Goal: Task Accomplishment & Management: Complete application form

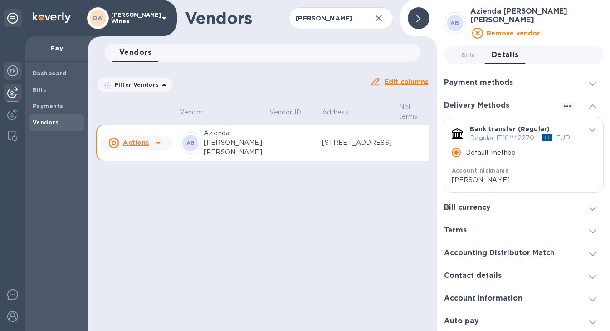
click at [10, 68] on img at bounding box center [12, 70] width 11 height 11
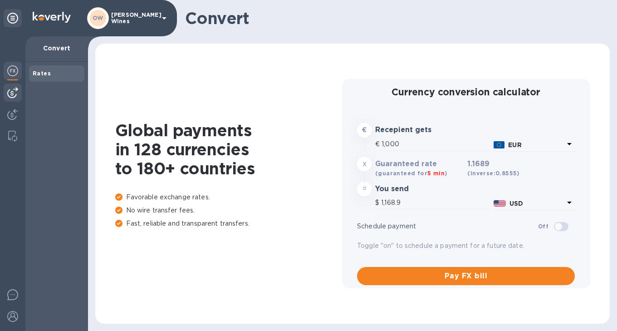
click at [5, 85] on div at bounding box center [13, 92] width 18 height 18
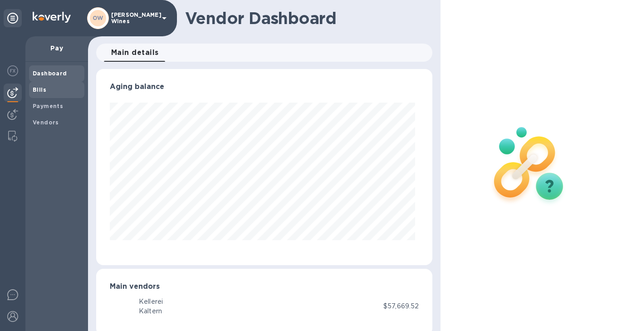
scroll to position [196, 333]
click at [37, 91] on b "Bills" at bounding box center [40, 89] width 14 height 7
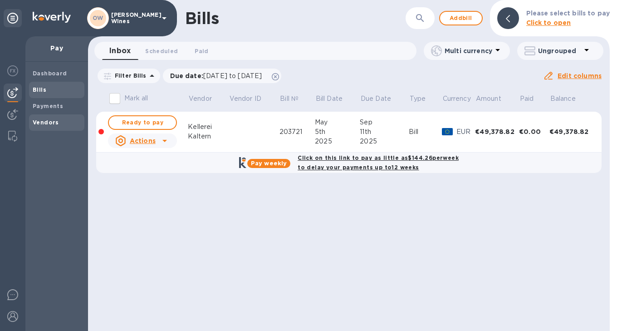
click at [44, 119] on b "Vendors" at bounding box center [46, 122] width 26 height 7
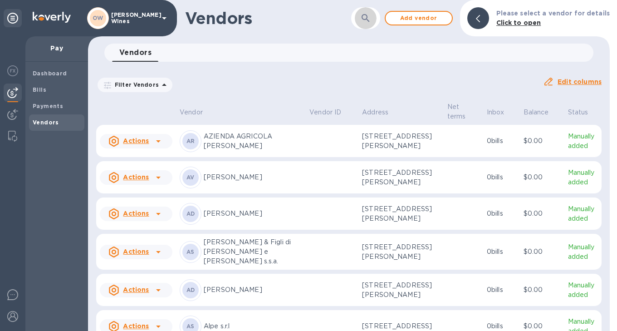
click at [371, 18] on icon "button" at bounding box center [365, 18] width 11 height 11
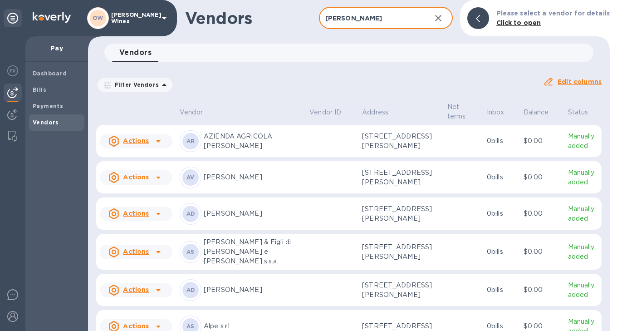
type input "[PERSON_NAME]"
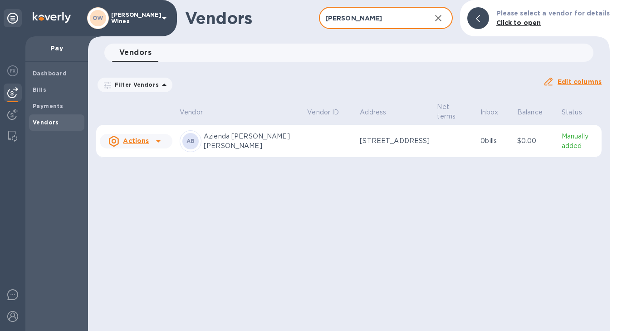
click at [154, 138] on icon at bounding box center [158, 141] width 11 height 11
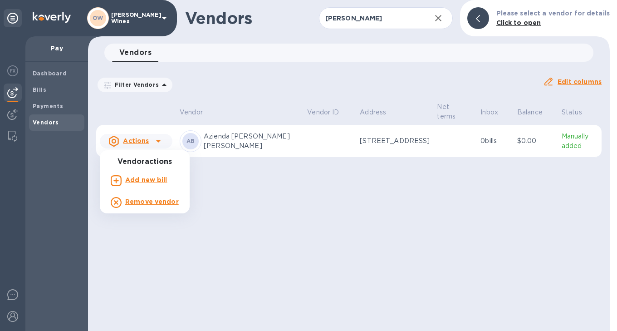
click at [147, 180] on b "Add new bill" at bounding box center [146, 179] width 42 height 7
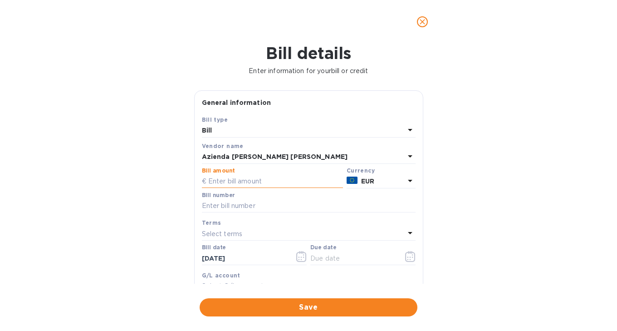
click at [274, 186] on input "text" at bounding box center [272, 182] width 141 height 14
type input "10,398"
click at [250, 205] on input "text" at bounding box center [309, 206] width 214 height 14
type input "13E/2025"
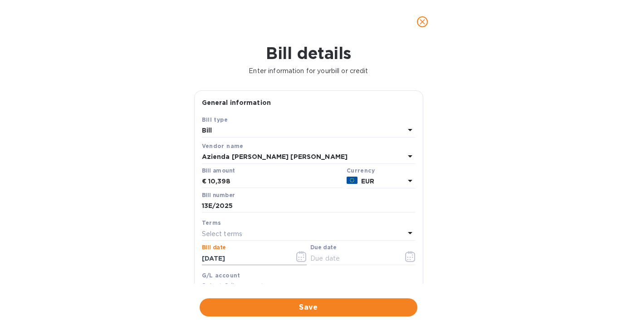
drag, startPoint x: 250, startPoint y: 256, endPoint x: 172, endPoint y: 254, distance: 78.0
click at [172, 254] on div "Bill details Enter information for your bill or credit General information Save…" at bounding box center [308, 187] width 617 height 287
type input "8_/__/____"
type input "7_/__/____"
type input "[DATE]__"
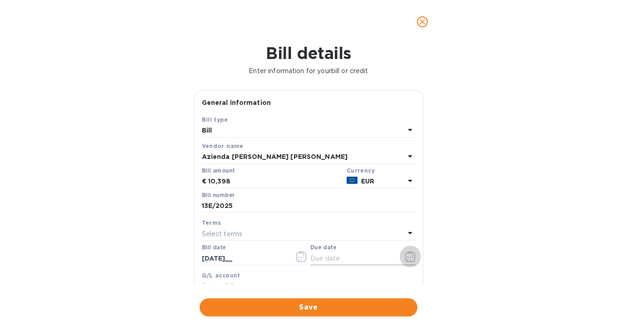
click at [405, 257] on icon "button" at bounding box center [410, 256] width 10 height 11
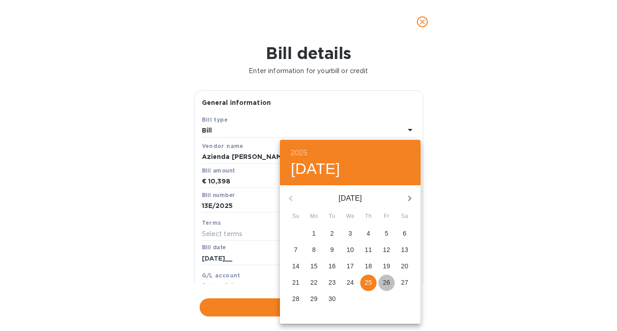
click at [387, 284] on p "26" at bounding box center [386, 282] width 7 height 9
type input "[DATE]"
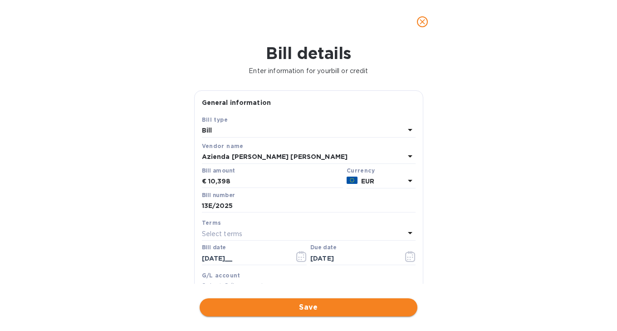
click at [364, 313] on button "Save" at bounding box center [309, 307] width 218 height 18
click at [246, 257] on input "[DATE]__" at bounding box center [245, 258] width 86 height 14
type input "[DATE]"
click at [294, 306] on span "Save" at bounding box center [308, 307] width 203 height 11
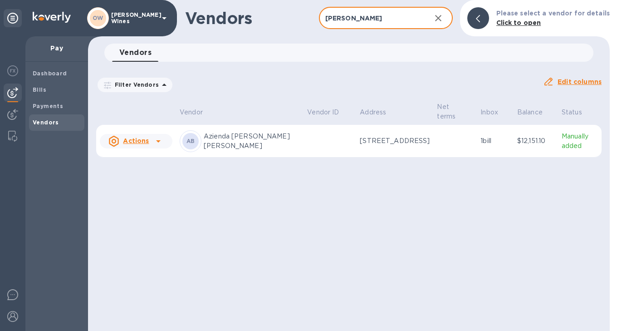
drag, startPoint x: 355, startPoint y: 21, endPoint x: 314, endPoint y: 19, distance: 41.3
click at [314, 19] on div "Vendors [PERSON_NAME] ​ Add vendor Please select a vendor for details Click to …" at bounding box center [349, 18] width 522 height 36
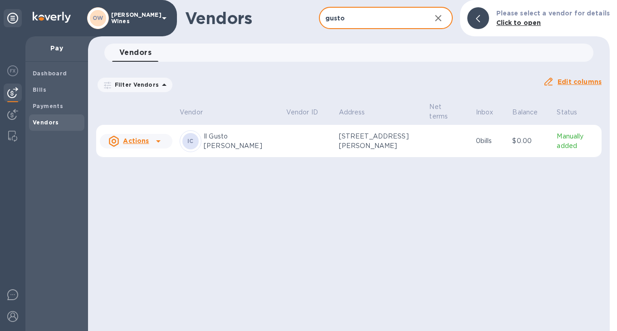
type input "gusto"
click at [158, 142] on icon at bounding box center [158, 141] width 5 height 2
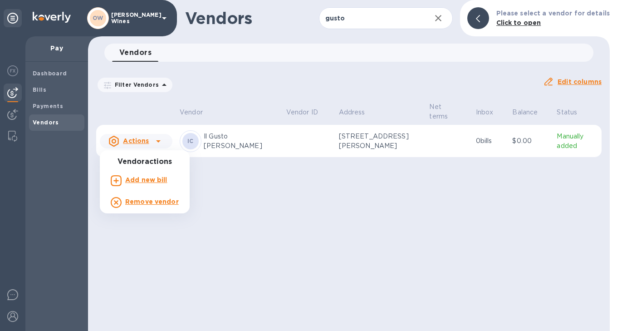
click at [149, 180] on b "Add new bill" at bounding box center [146, 179] width 42 height 7
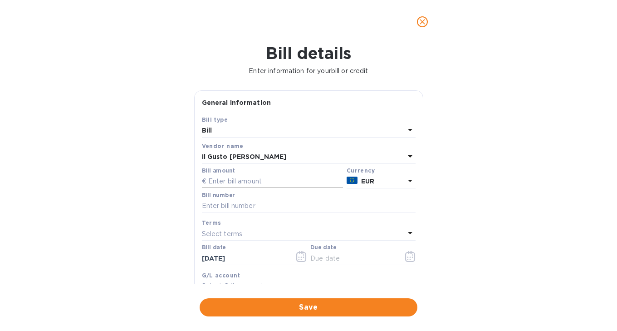
click at [272, 178] on input "text" at bounding box center [272, 182] width 141 height 14
type input "22,982.40"
click at [261, 214] on div at bounding box center [309, 213] width 214 height 2
click at [258, 205] on input "text" at bounding box center [309, 206] width 214 height 14
type input "450"
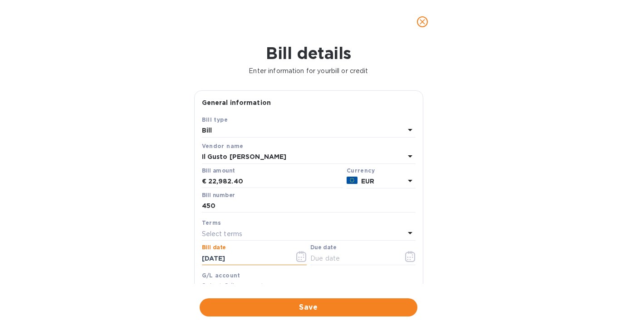
drag, startPoint x: 218, startPoint y: 264, endPoint x: 139, endPoint y: 262, distance: 78.9
click at [139, 262] on div "Bill details Enter information for your bill or credit General information Save…" at bounding box center [308, 187] width 617 height 287
type input "[DATE]"
click at [405, 256] on icon "button" at bounding box center [410, 256] width 10 height 11
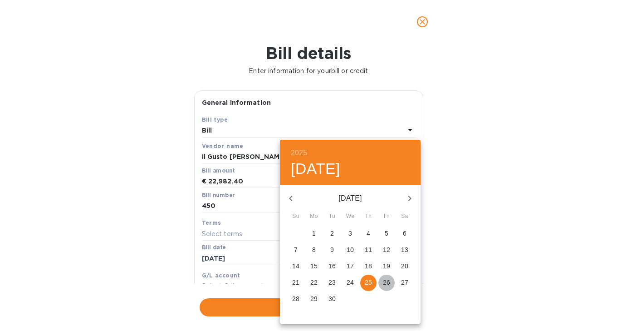
click at [379, 284] on span "26" at bounding box center [386, 282] width 16 height 9
type input "[DATE]"
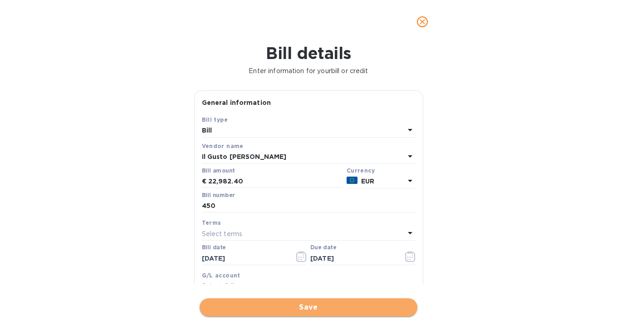
click at [352, 310] on span "Save" at bounding box center [308, 307] width 203 height 11
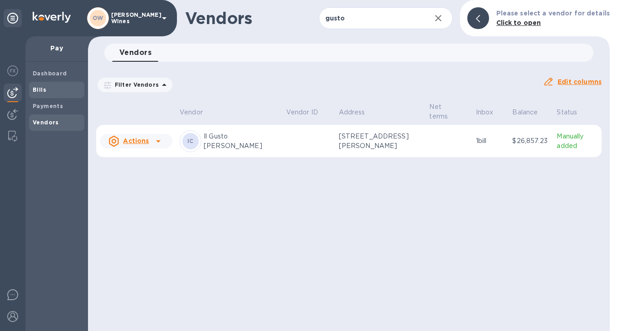
click at [37, 94] on div "Bills" at bounding box center [56, 90] width 55 height 16
